Goal: Task Accomplishment & Management: Use online tool/utility

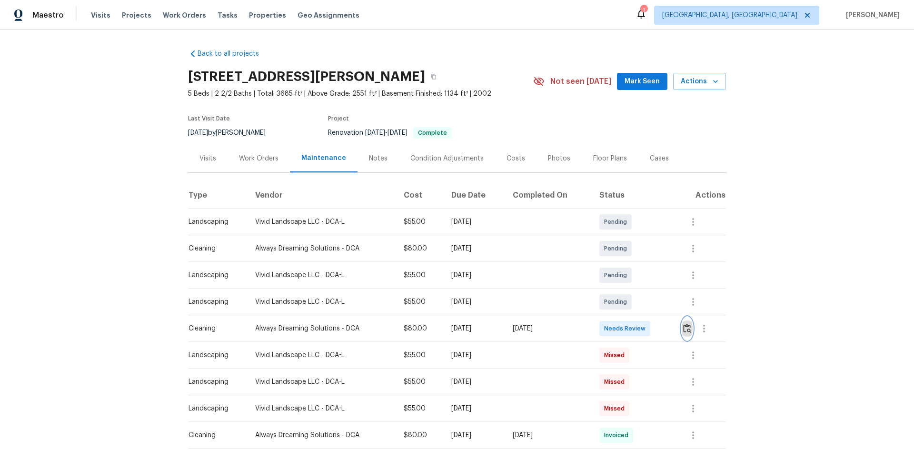
click at [684, 329] on img "button" at bounding box center [687, 328] width 8 height 9
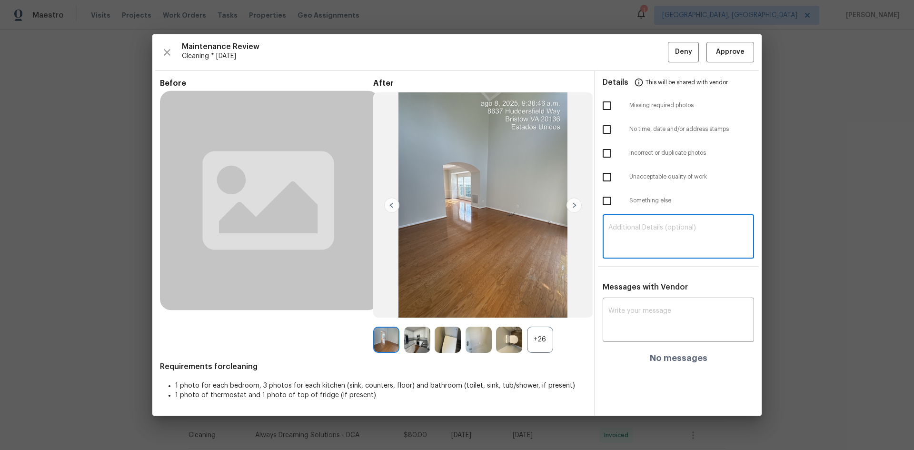
click at [638, 234] on textarea at bounding box center [679, 237] width 140 height 27
paste textarea "Maintenance Audit Team: Hello! Unfortunately, this Cleaning visit completed on …"
type textarea "Maintenance Audit Team: Hello! Unfortunately, this Cleaning visit completed on …"
click at [619, 317] on textarea at bounding box center [679, 321] width 140 height 27
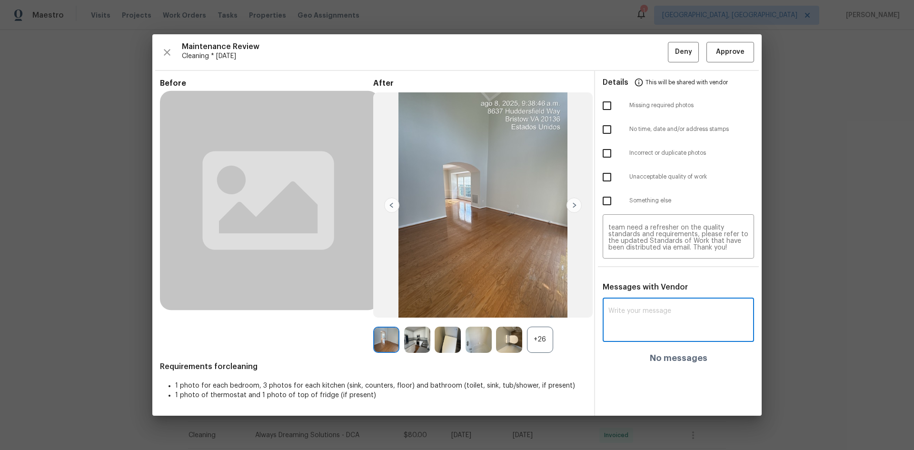
paste textarea "Maintenance Audit Team: Hello! Unfortunately, this Cleaning visit completed on …"
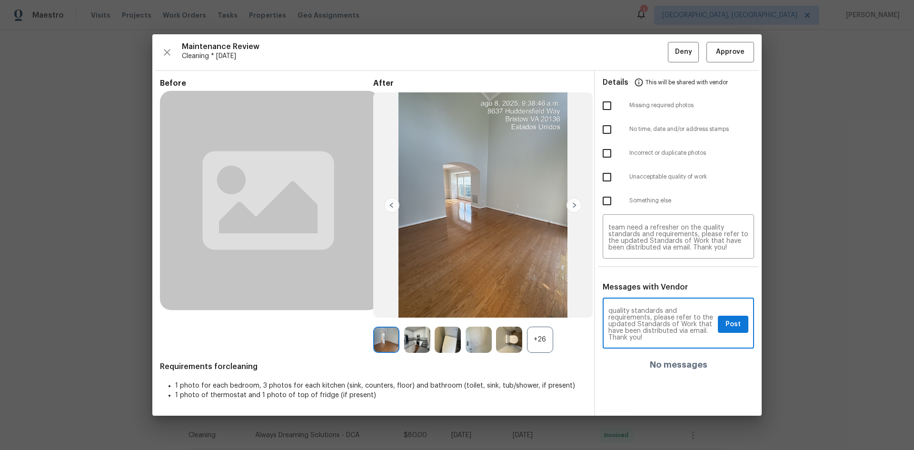
type textarea "Maintenance Audit Team: Hello! Unfortunately, this Cleaning visit completed on …"
click at [609, 107] on input "checkbox" at bounding box center [607, 106] width 20 height 20
checkbox input "true"
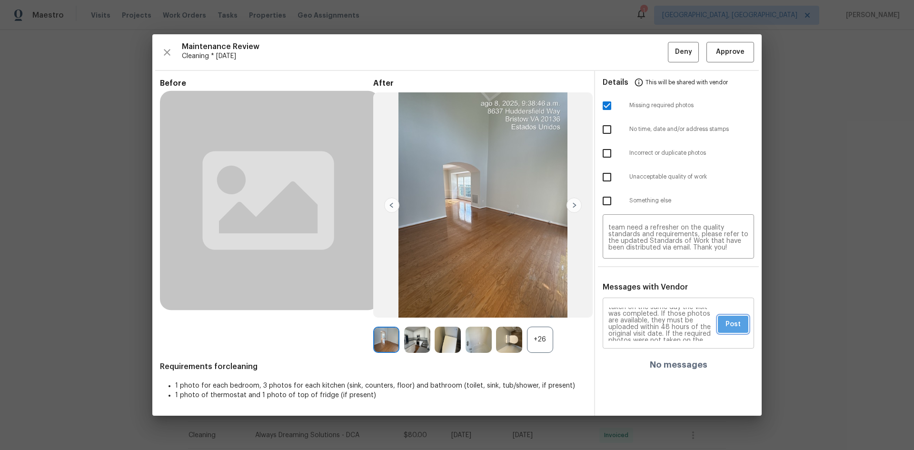
click at [732, 324] on span "Post" at bounding box center [733, 325] width 15 height 12
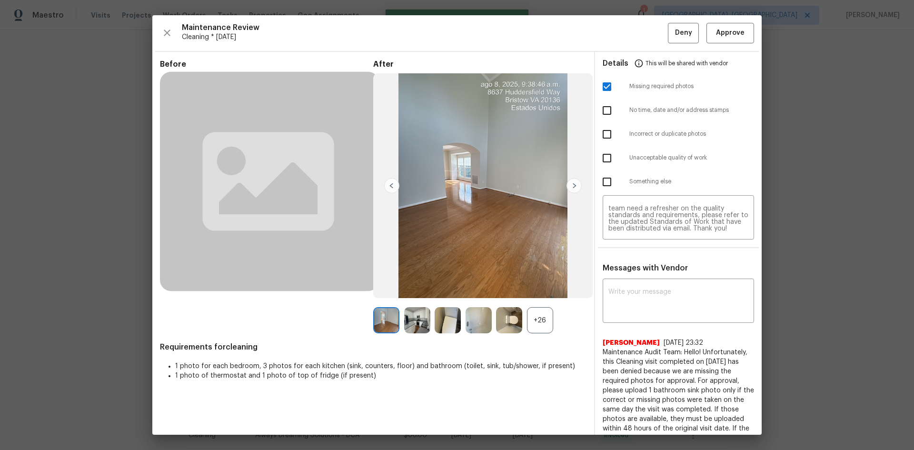
scroll to position [0, 0]
click at [675, 31] on span "Deny" at bounding box center [683, 33] width 17 height 12
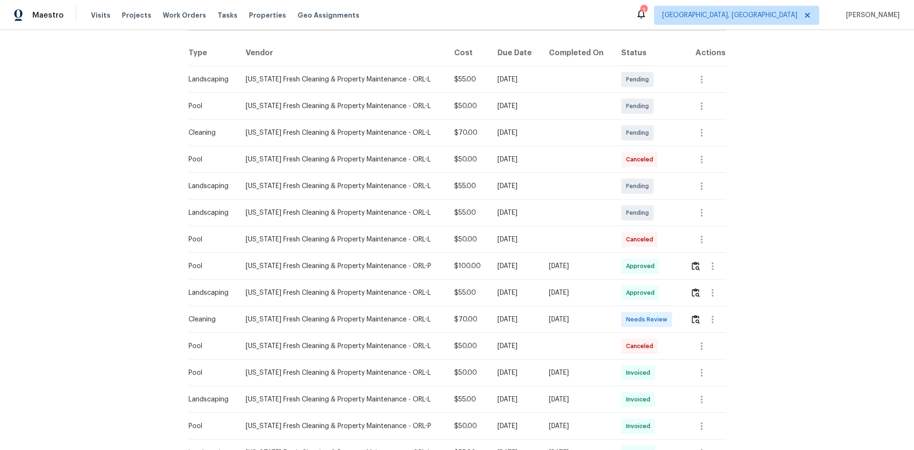
scroll to position [143, 0]
click at [694, 320] on img "button" at bounding box center [696, 318] width 8 height 9
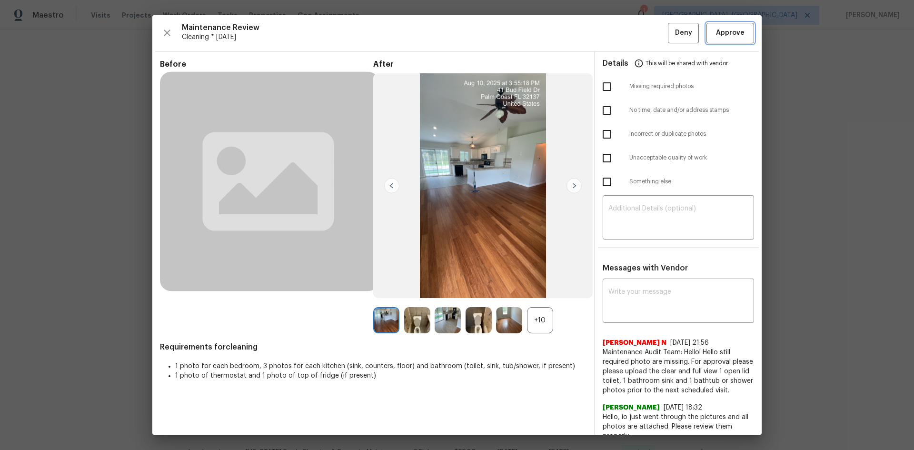
click at [725, 33] on span "Approve" at bounding box center [730, 33] width 29 height 12
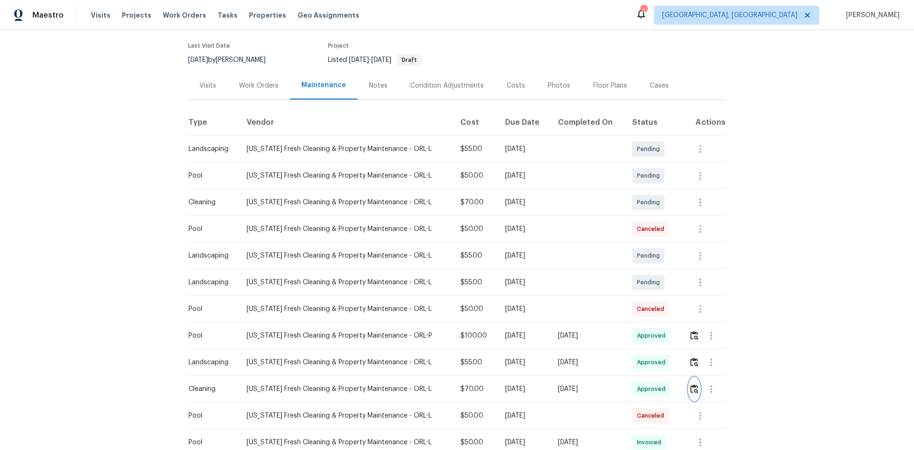
scroll to position [0, 0]
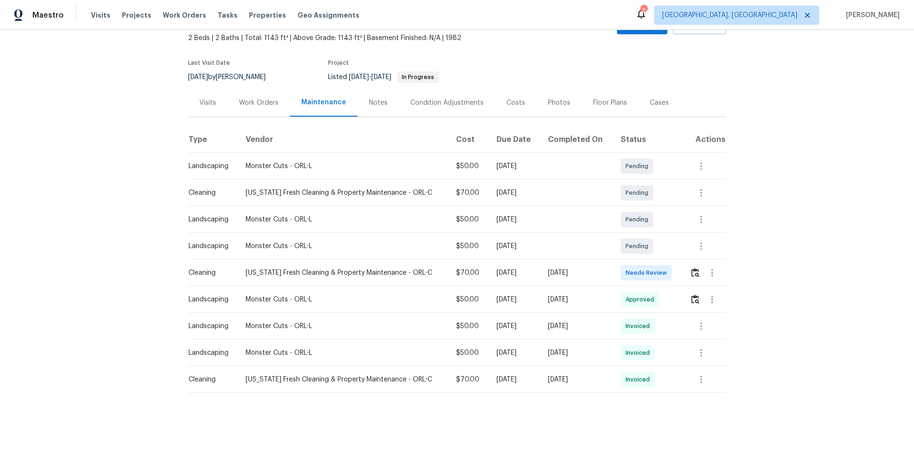
scroll to position [63, 0]
click at [700, 374] on icon "button" at bounding box center [701, 379] width 11 height 11
click at [704, 387] on li "View details" at bounding box center [720, 388] width 67 height 16
click at [692, 265] on div at bounding box center [457, 225] width 914 height 450
click at [694, 268] on img "button" at bounding box center [695, 272] width 8 height 9
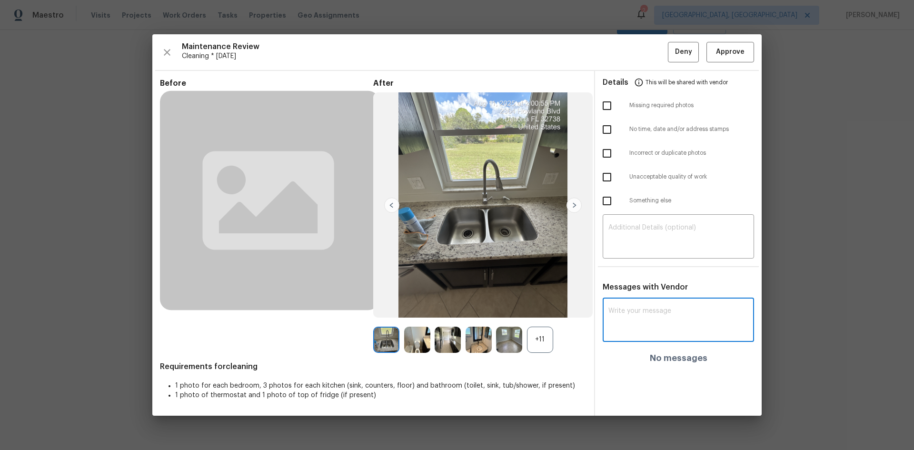
click at [653, 321] on textarea at bounding box center [679, 321] width 140 height 27
paste textarea "Maintenance Audit Team: Hello! After further review, the visit(06/09/2025) has …"
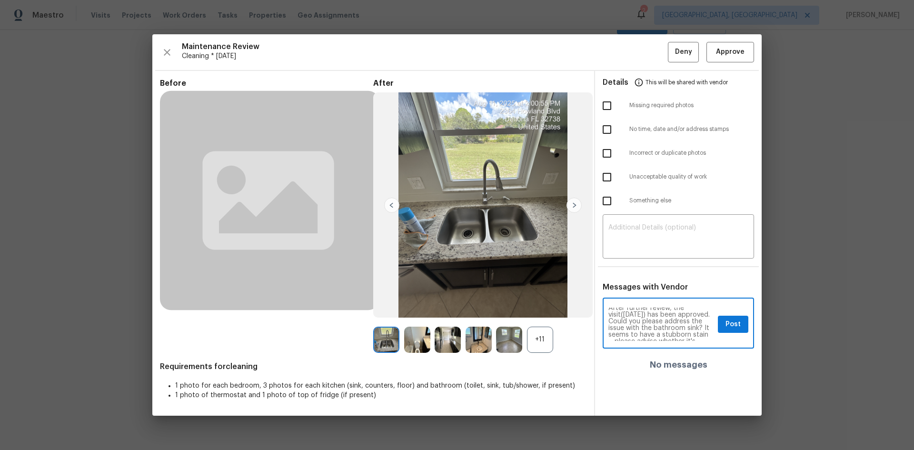
scroll to position [0, 0]
click at [642, 320] on textarea "Maintenance Audit Team: Hello! After further review, the visit(06/09/2025) has …" at bounding box center [662, 324] width 106 height 33
click at [630, 323] on textarea "Maintenance Audit Team: Hello! After further review, the visit(06/09/2025) has …" at bounding box center [662, 324] width 106 height 33
click at [653, 324] on textarea "Maintenance Audit Team: Hello! After further review, the visit(08/11/2025) has …" at bounding box center [662, 324] width 106 height 33
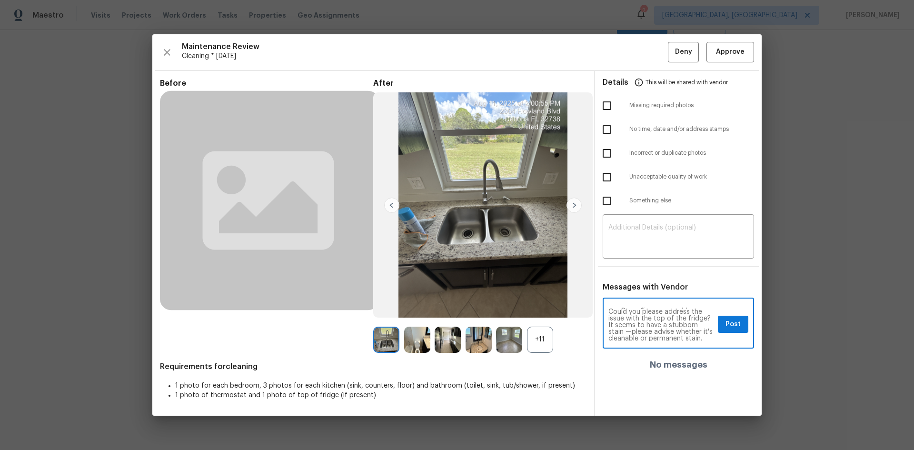
click at [659, 330] on textarea "Maintenance Audit Team: Hello! After further review, the visit(08/11/2025) has …" at bounding box center [662, 324] width 106 height 33
type textarea "Maintenance Audit Team: Hello! After further review, the visit(08/11/2025) has …"
click at [738, 324] on span "Post" at bounding box center [733, 325] width 15 height 12
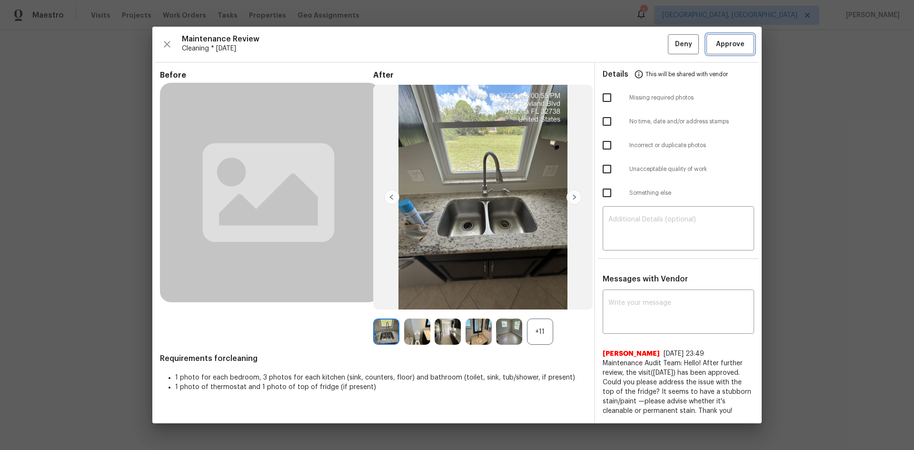
click at [727, 45] on span "Approve" at bounding box center [730, 45] width 29 height 12
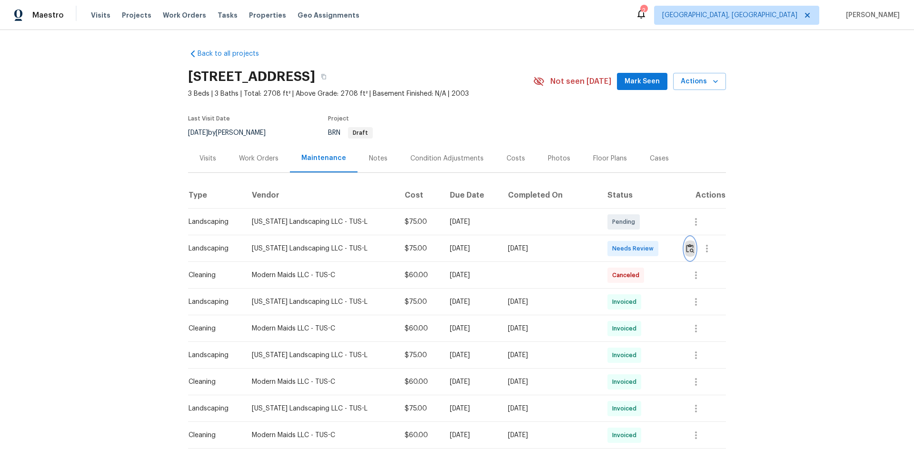
click at [688, 248] on img "button" at bounding box center [690, 248] width 8 height 9
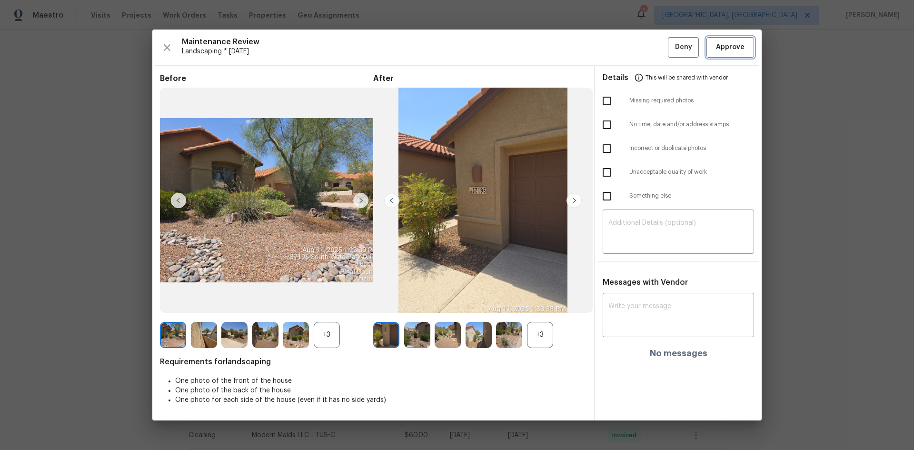
click at [722, 47] on span "Approve" at bounding box center [730, 47] width 29 height 12
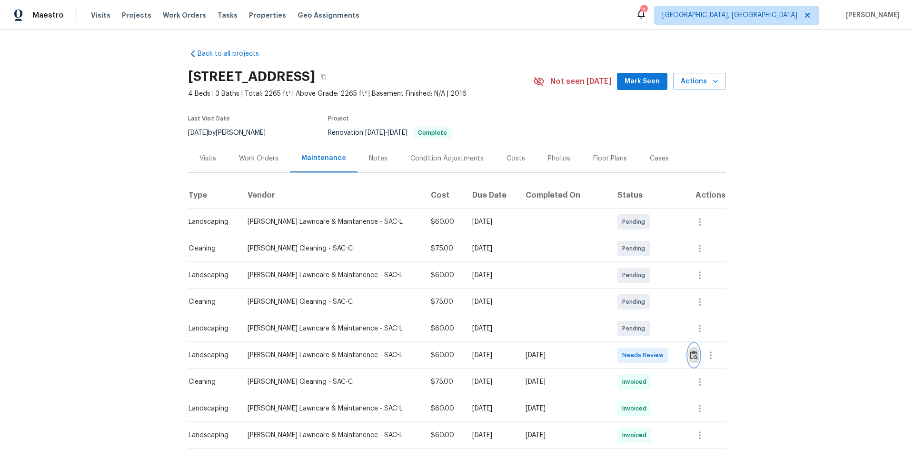
click at [690, 354] on img "button" at bounding box center [694, 354] width 8 height 9
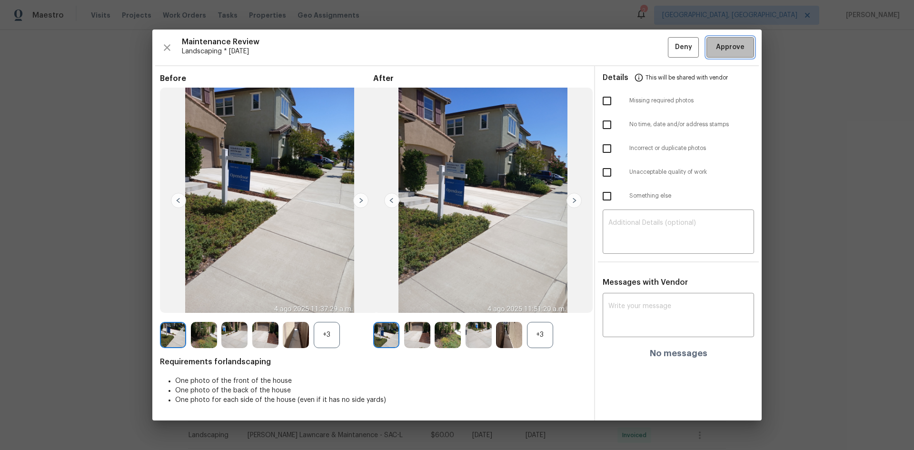
click at [724, 45] on span "Approve" at bounding box center [730, 47] width 29 height 12
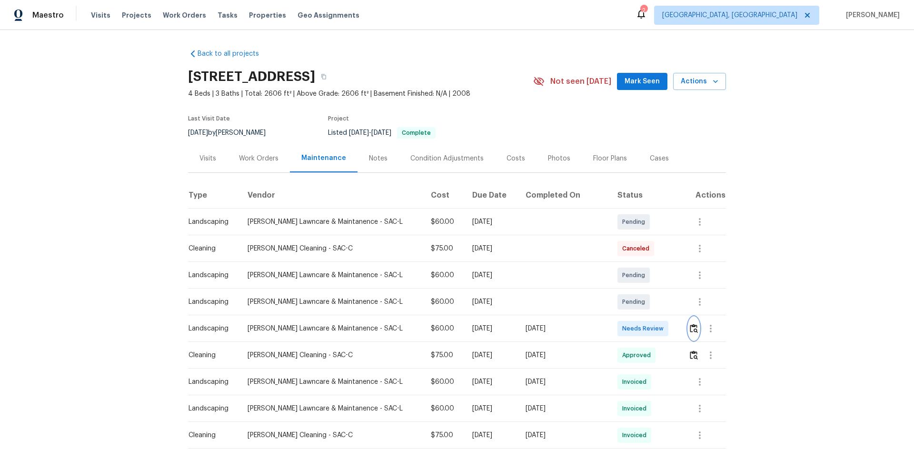
click at [690, 328] on img "button" at bounding box center [694, 328] width 8 height 9
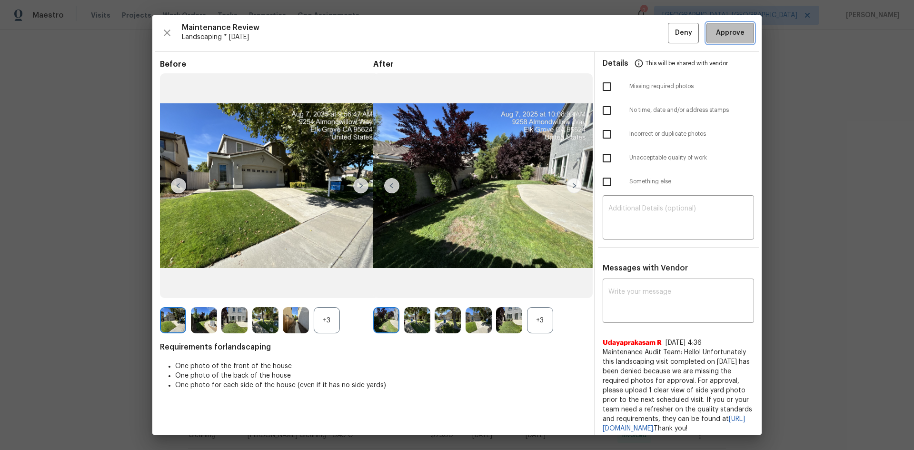
drag, startPoint x: 720, startPoint y: 30, endPoint x: 707, endPoint y: 37, distance: 14.7
click at [719, 30] on span "Approve" at bounding box center [730, 33] width 29 height 12
